Goal: Task Accomplishment & Management: Complete application form

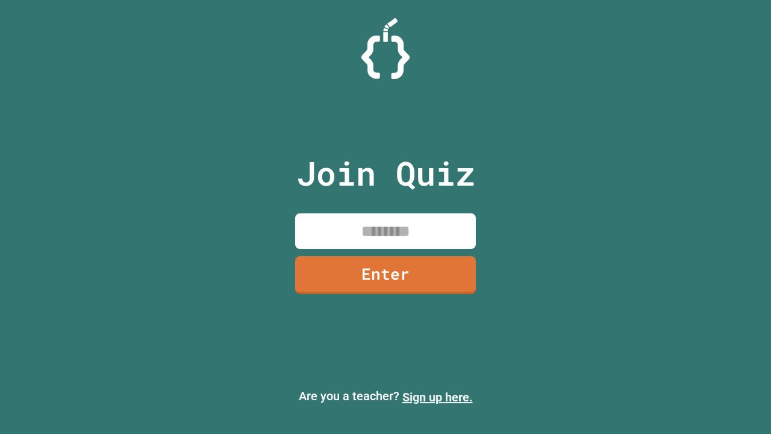
click at [437, 397] on link "Sign up here." at bounding box center [438, 397] width 71 height 14
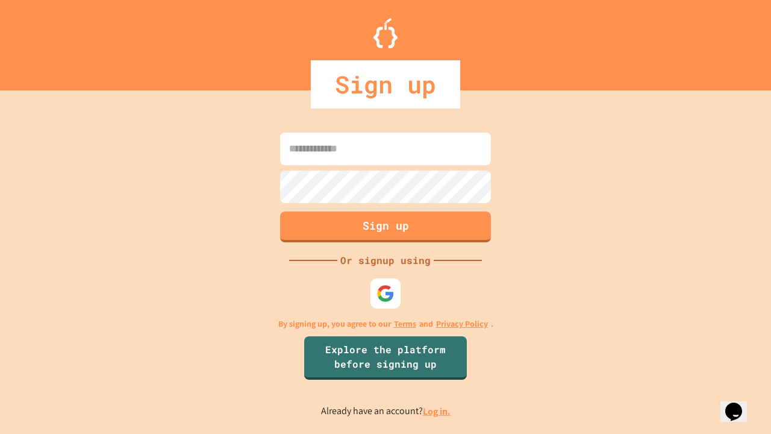
click at [437, 411] on link "Log in." at bounding box center [437, 411] width 28 height 13
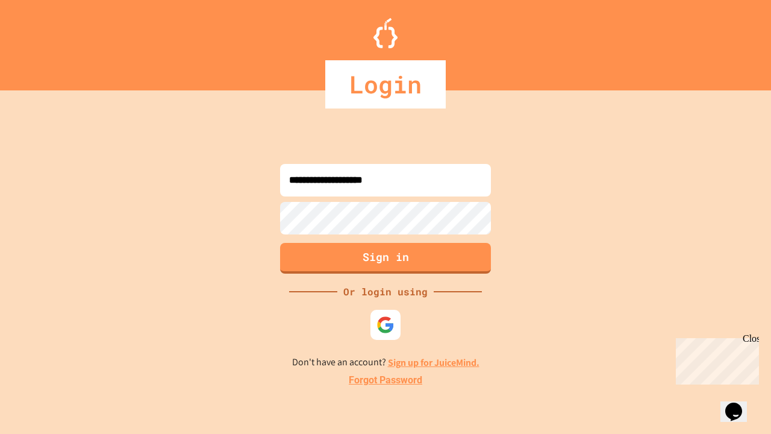
type input "**********"
